Goal: Task Accomplishment & Management: Use online tool/utility

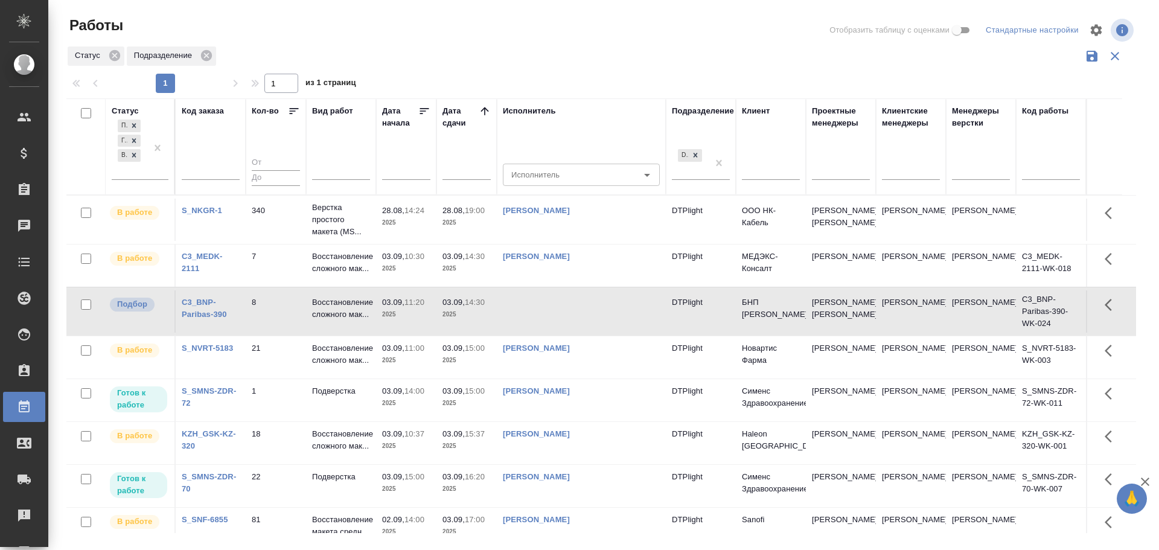
click at [557, 314] on td at bounding box center [581, 311] width 169 height 42
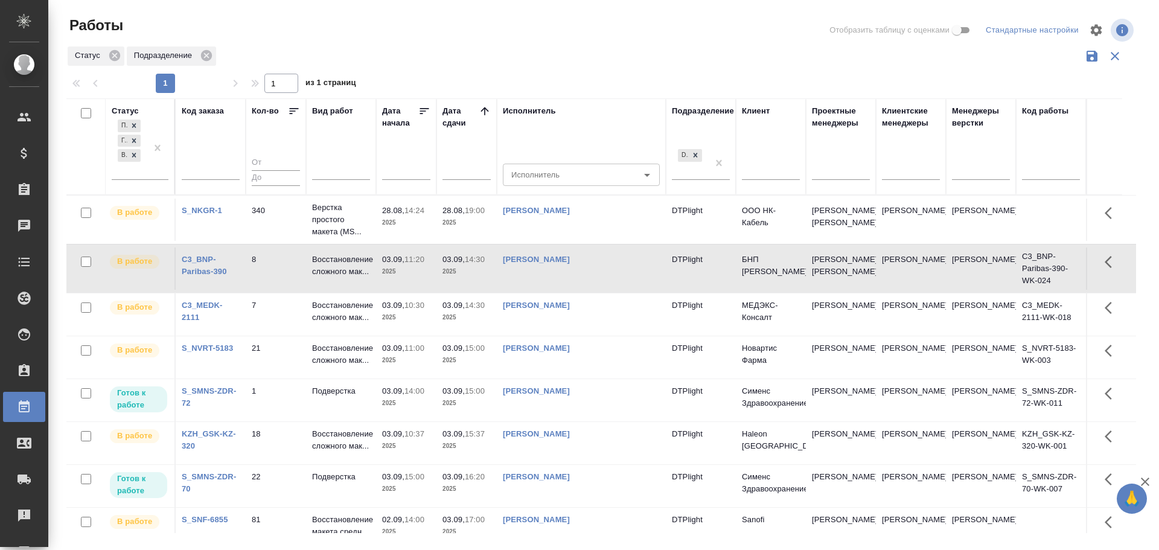
click at [484, 433] on p "15:37" at bounding box center [475, 433] width 20 height 9
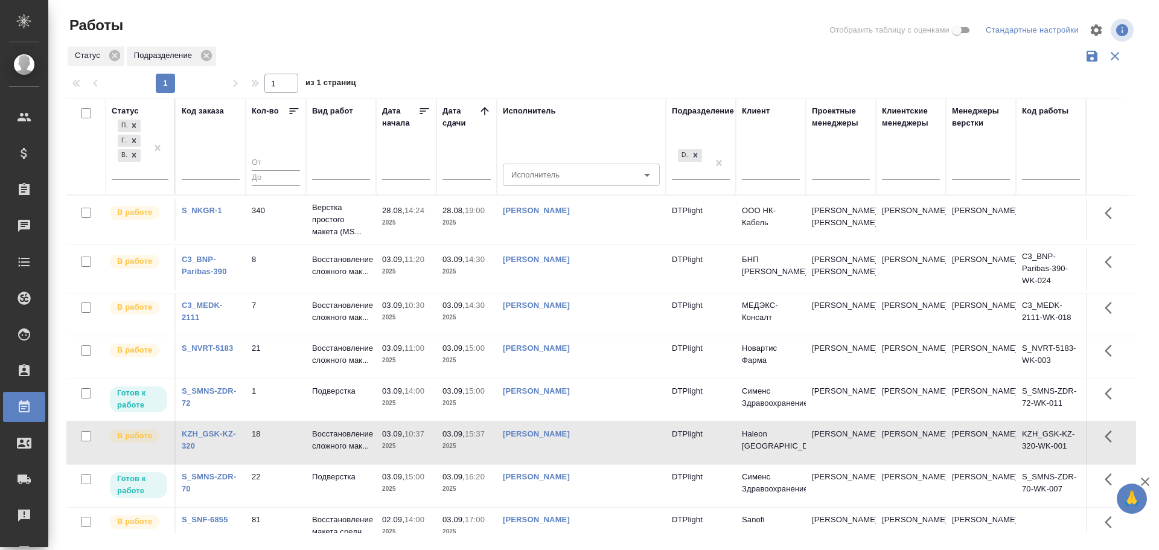
drag, startPoint x: 360, startPoint y: 513, endPoint x: 579, endPoint y: 54, distance: 508.0
click at [579, 54] on div "Статус Подразделение" at bounding box center [600, 56] width 1069 height 23
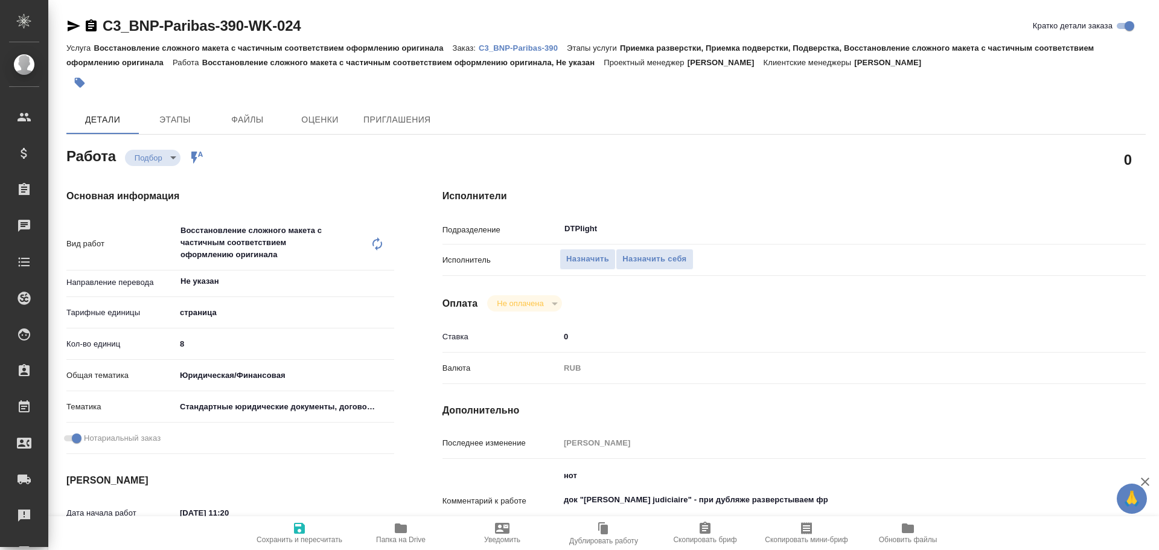
type textarea "x"
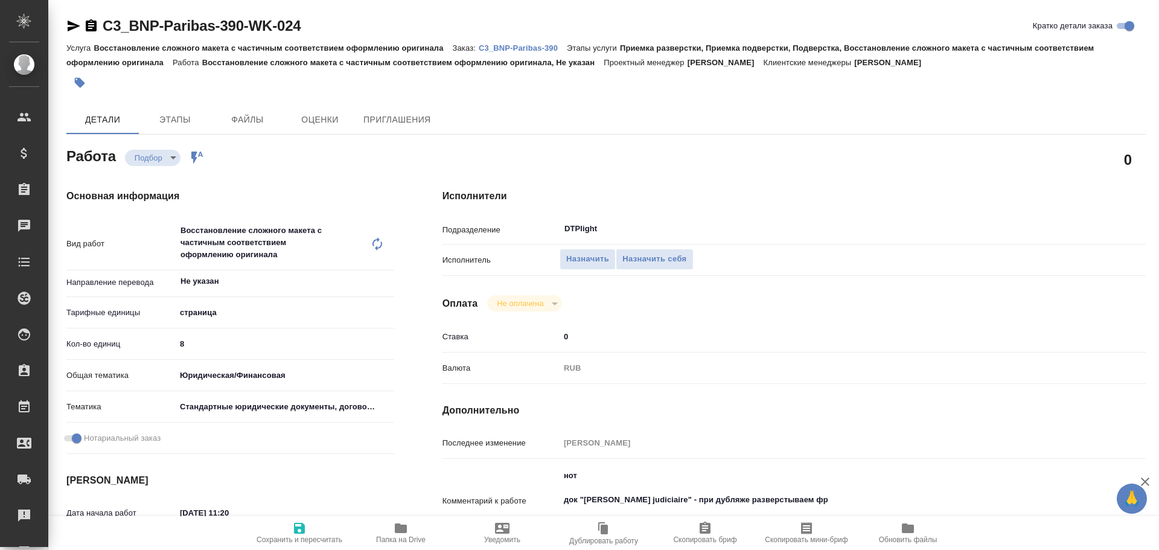
type textarea "x"
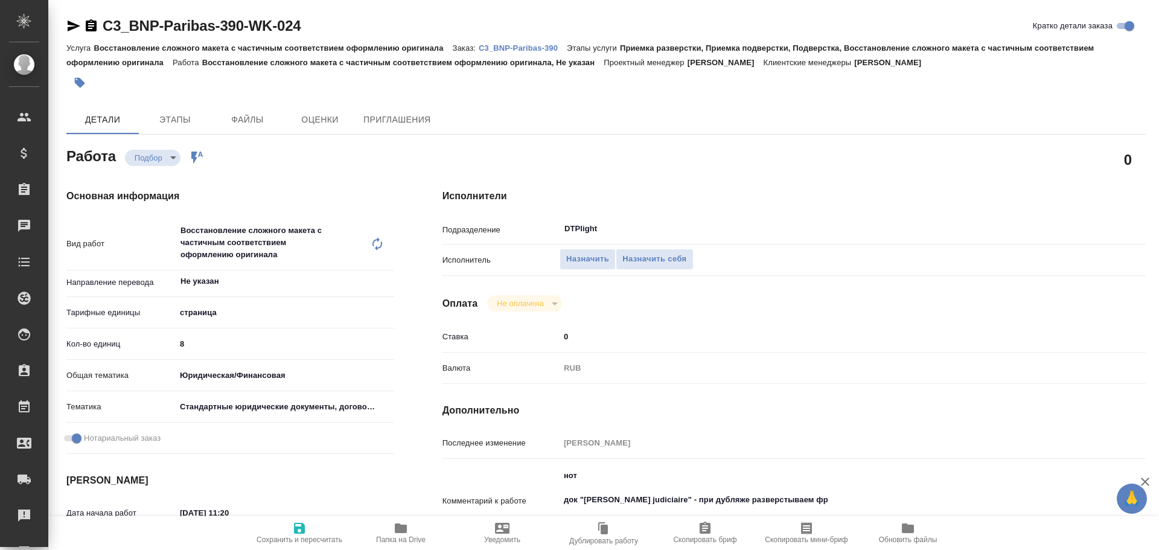
type textarea "x"
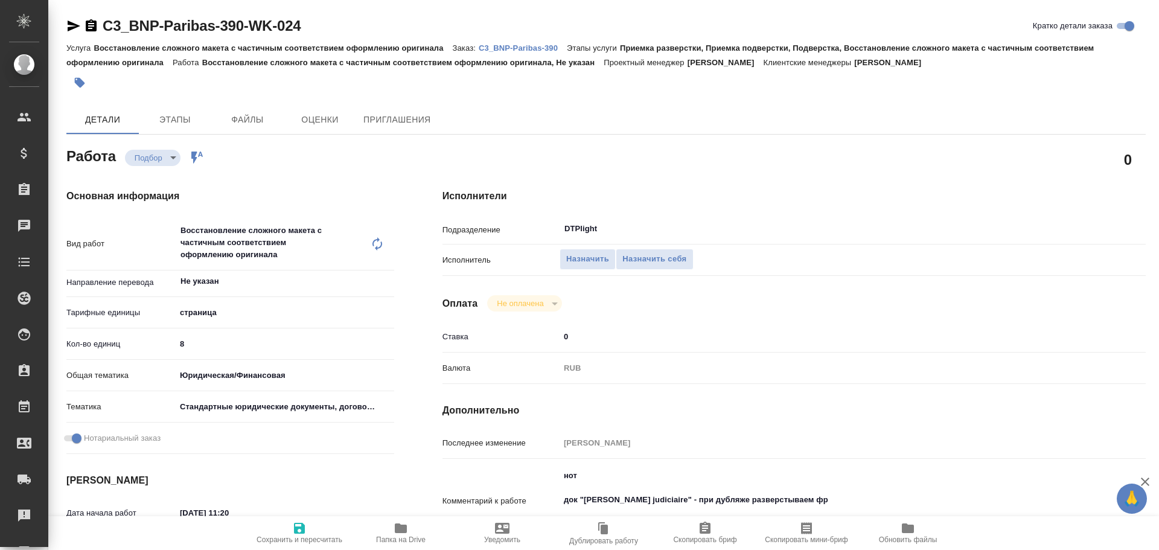
type textarea "x"
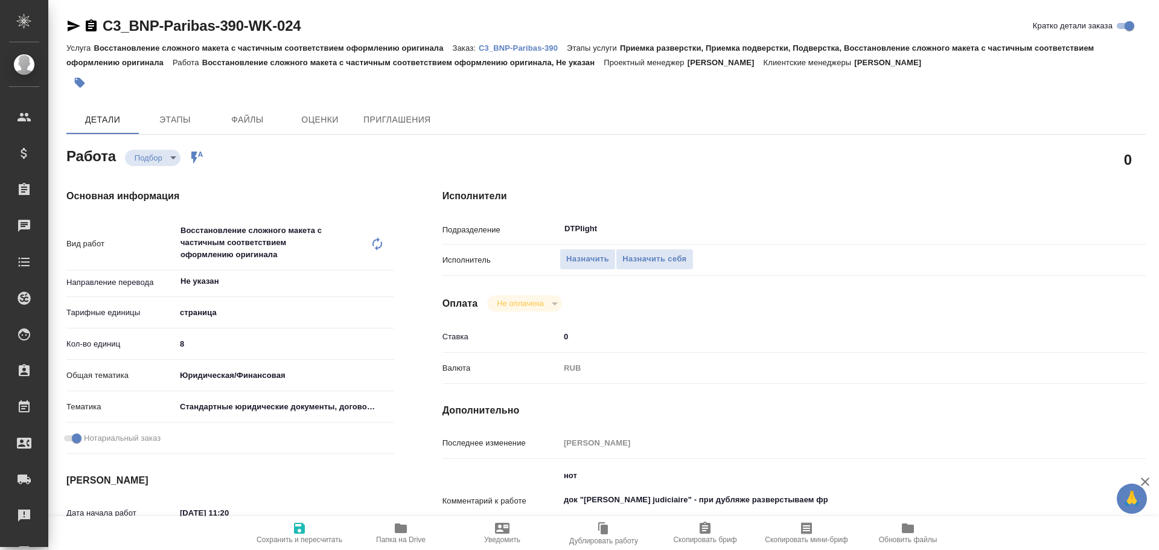
click at [73, 27] on icon "button" at bounding box center [74, 26] width 13 height 11
type textarea "x"
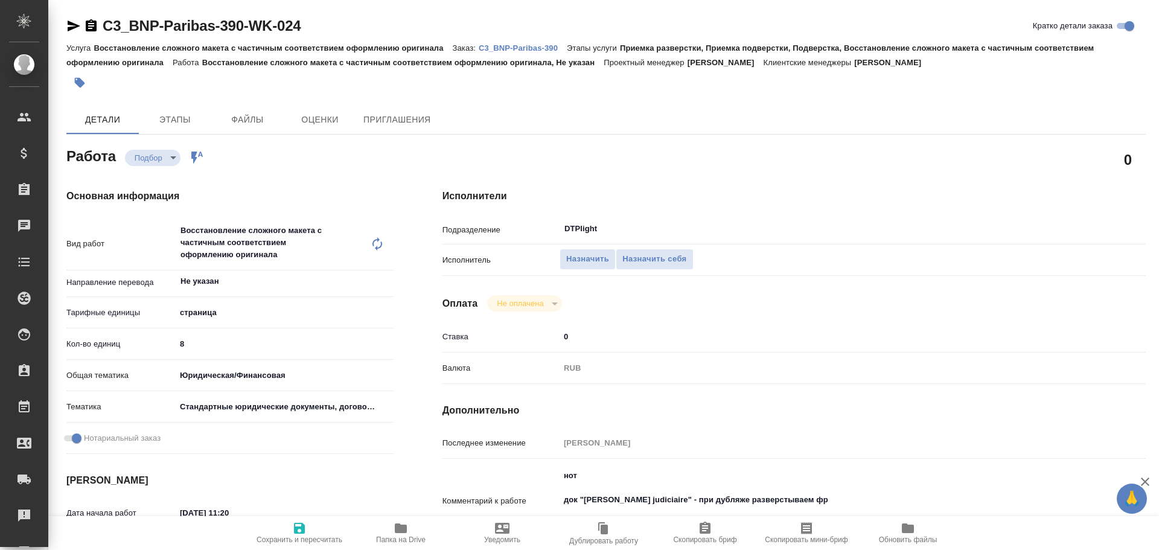
type textarea "x"
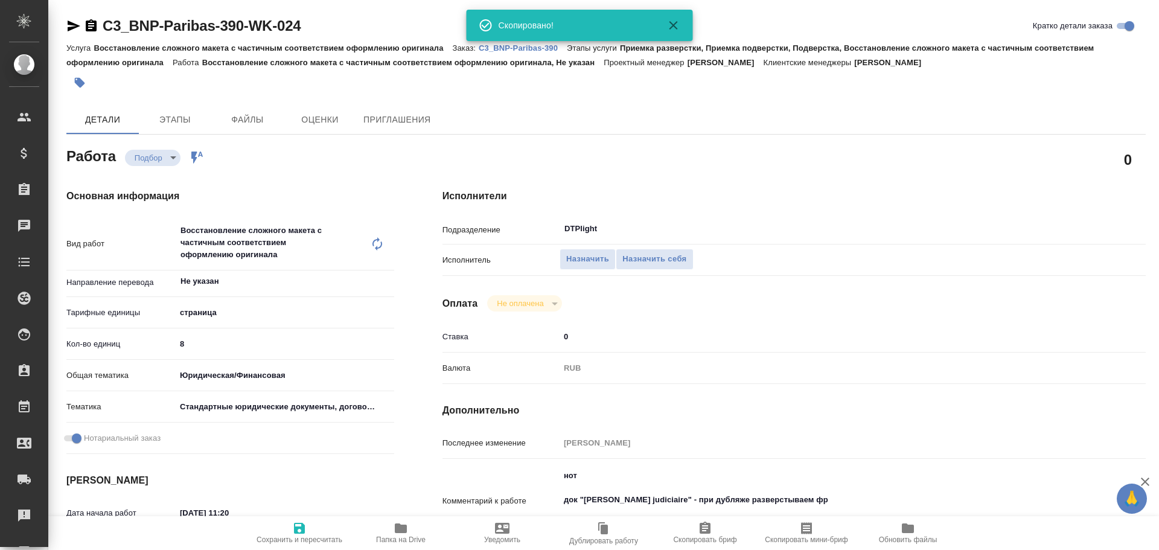
type textarea "x"
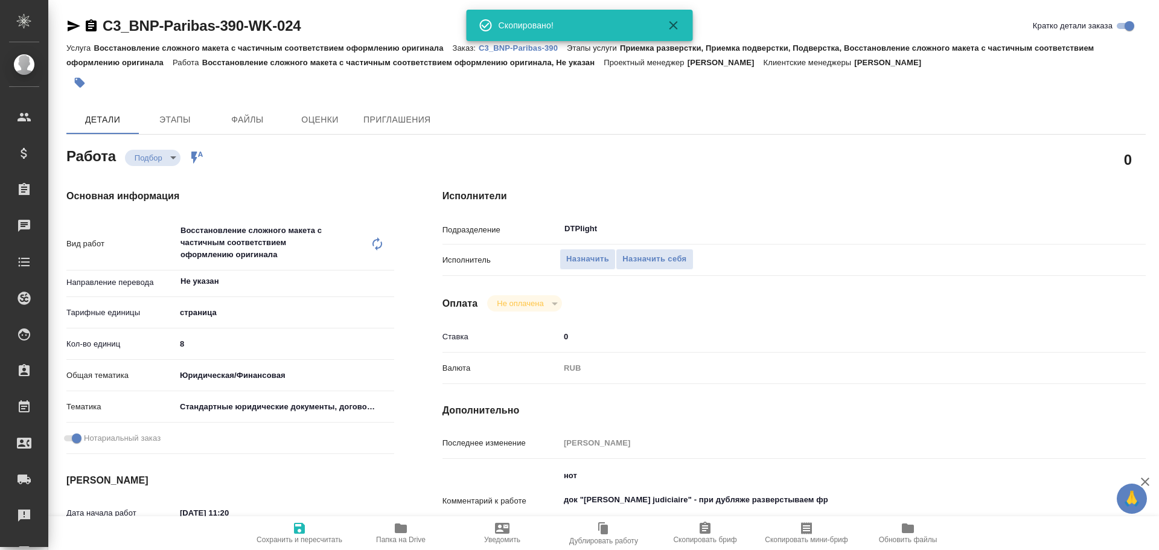
type textarea "x"
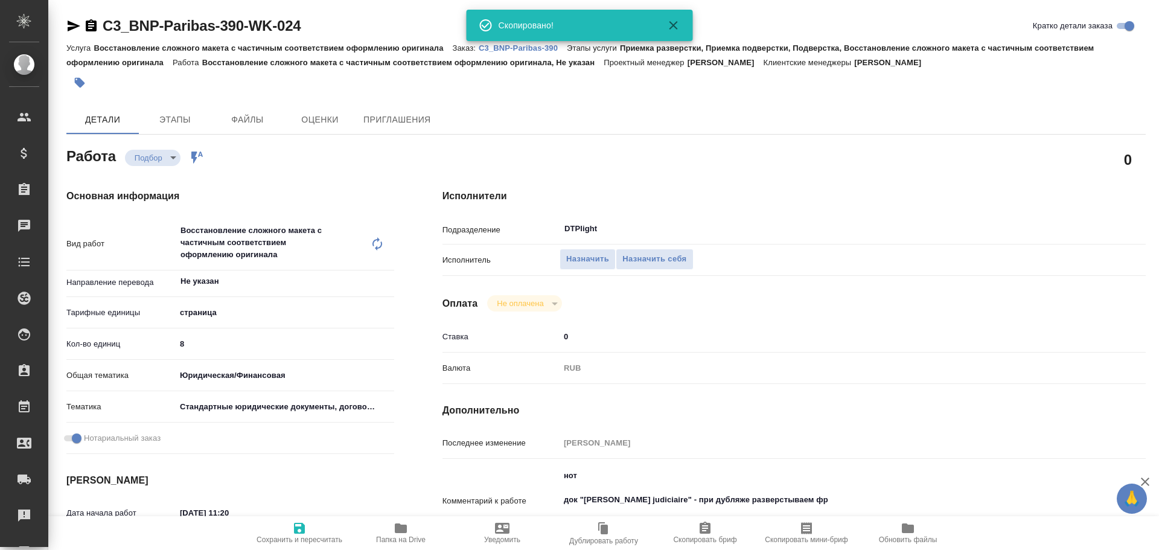
type textarea "x"
